Goal: Information Seeking & Learning: Learn about a topic

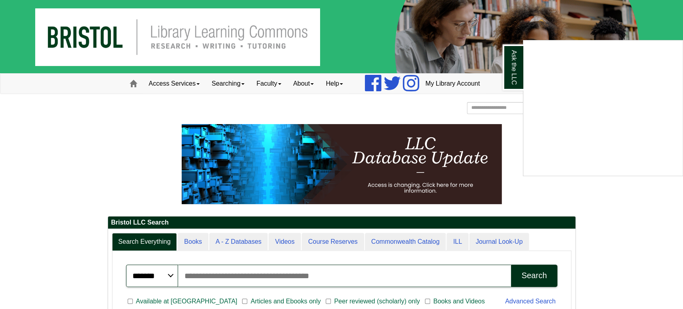
scroll to position [30, 107]
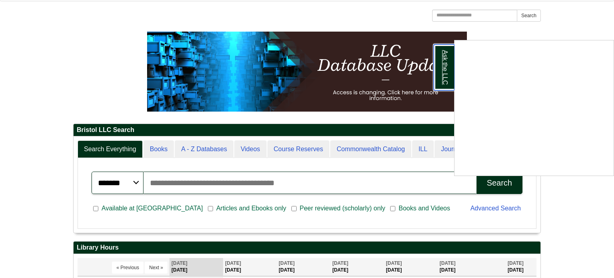
click at [440, 85] on link "Ask the LLC" at bounding box center [444, 67] width 21 height 46
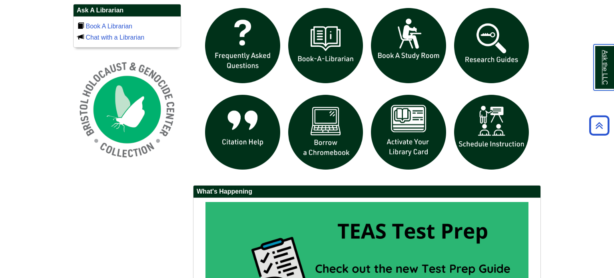
scroll to position [566, 0]
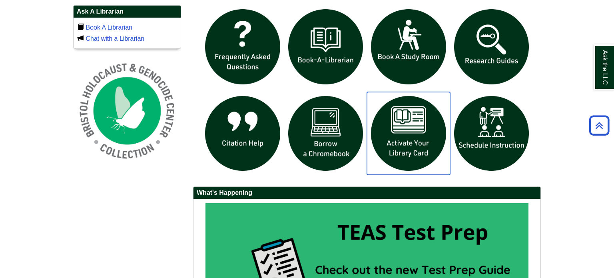
click at [399, 157] on img at bounding box center [408, 133] width 83 height 83
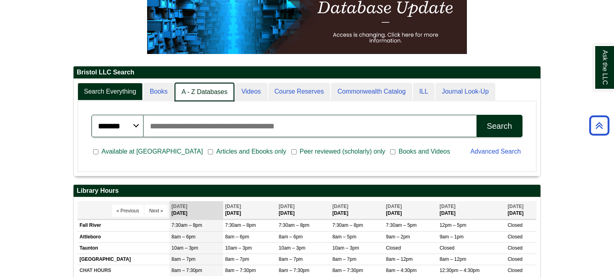
scroll to position [4, 4]
click at [220, 90] on link "A - Z Databases" at bounding box center [205, 92] width 60 height 19
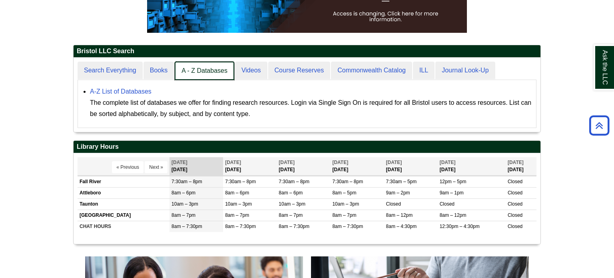
scroll to position [74, 467]
click at [197, 72] on link "A - Z Databases" at bounding box center [205, 71] width 60 height 19
click at [193, 69] on link "A - Z Databases" at bounding box center [205, 71] width 60 height 19
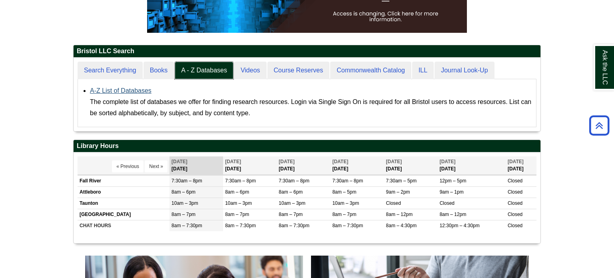
scroll to position [74, 467]
click at [136, 89] on link "A-Z List of Databases" at bounding box center [121, 90] width 62 height 7
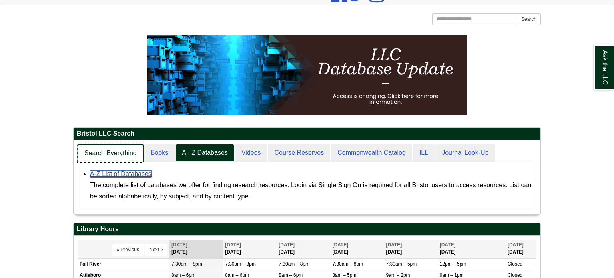
scroll to position [74, 467]
click at [109, 153] on link "Search Everything" at bounding box center [111, 153] width 66 height 19
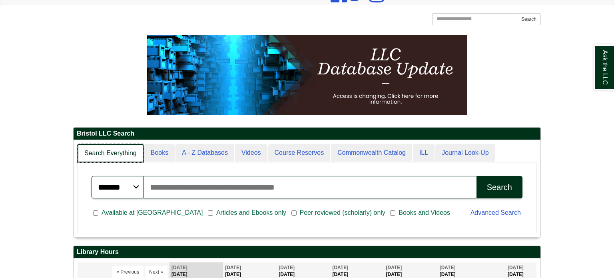
scroll to position [96, 467]
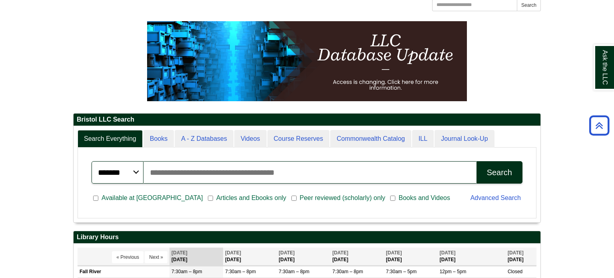
click at [156, 178] on input "Search articles, books, journals & more" at bounding box center [310, 172] width 333 height 22
click at [477, 161] on button "Search" at bounding box center [500, 172] width 46 height 22
click at [226, 170] on input "**********" at bounding box center [310, 172] width 333 height 22
type input "**********"
click at [494, 168] on div "Search" at bounding box center [499, 172] width 25 height 9
